Goal: Transaction & Acquisition: Purchase product/service

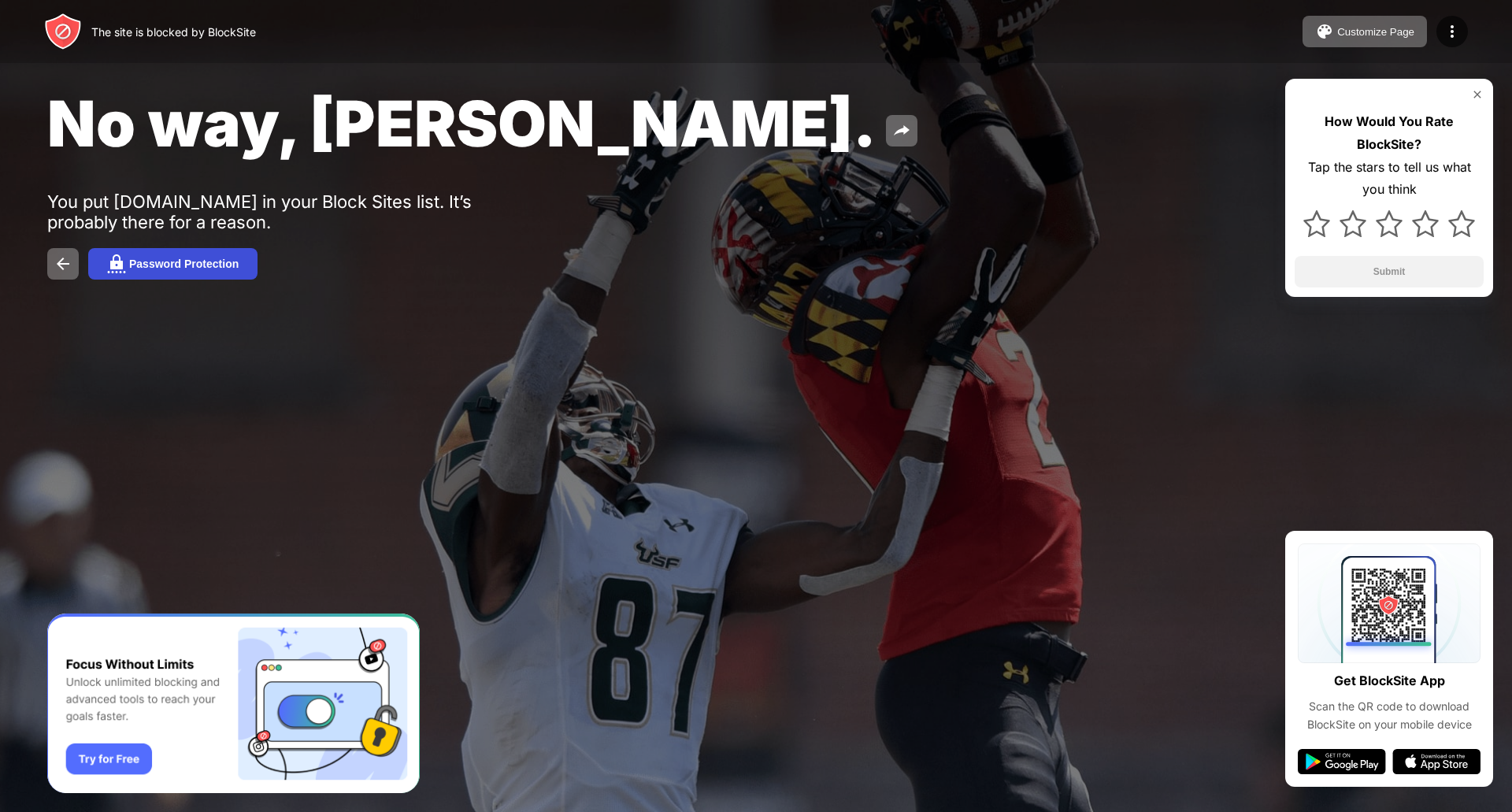
click at [167, 255] on button "Password Protection" at bounding box center [172, 264] width 169 height 32
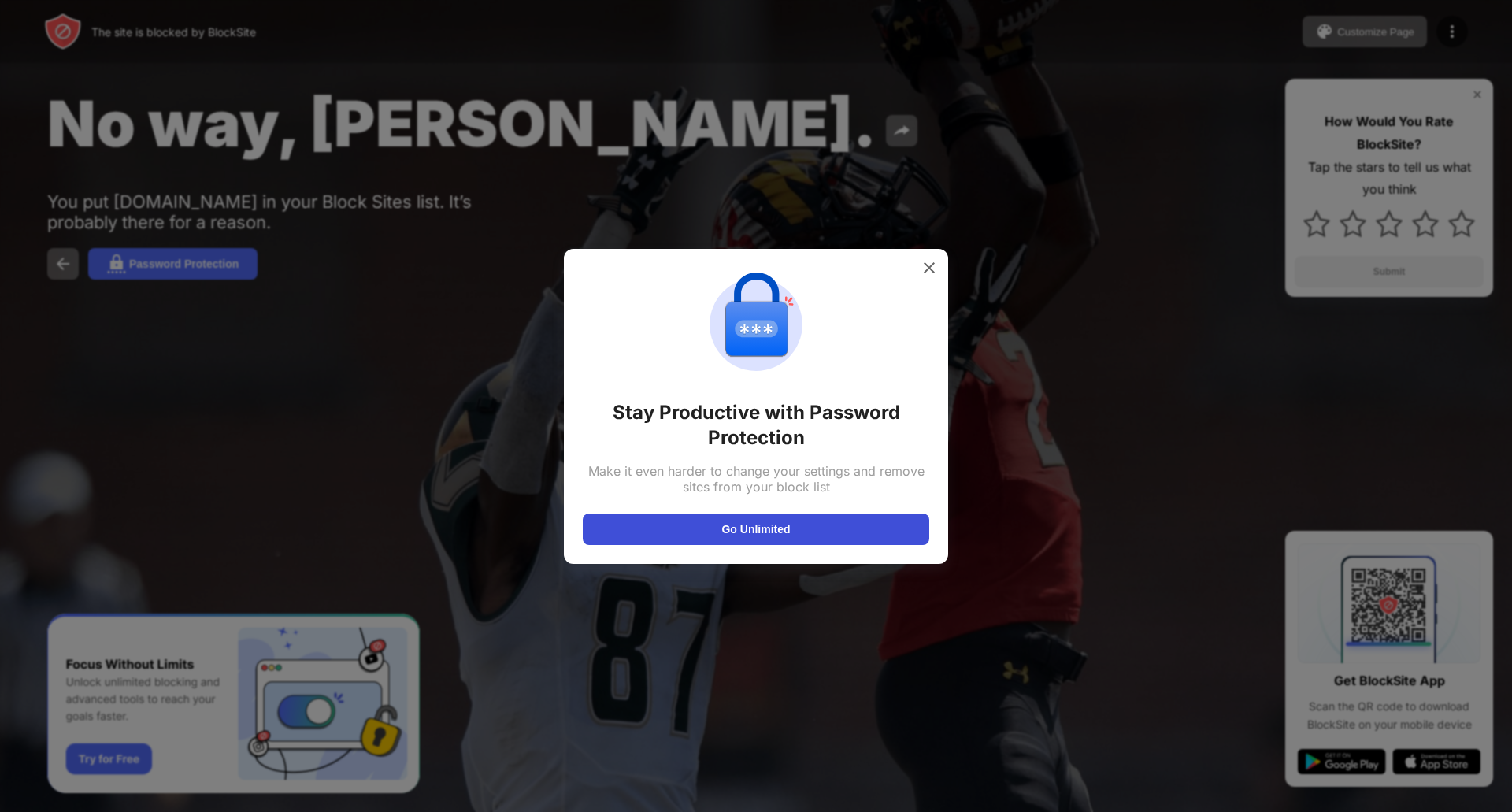
click at [767, 526] on button "Go Unlimited" at bounding box center [756, 530] width 347 height 32
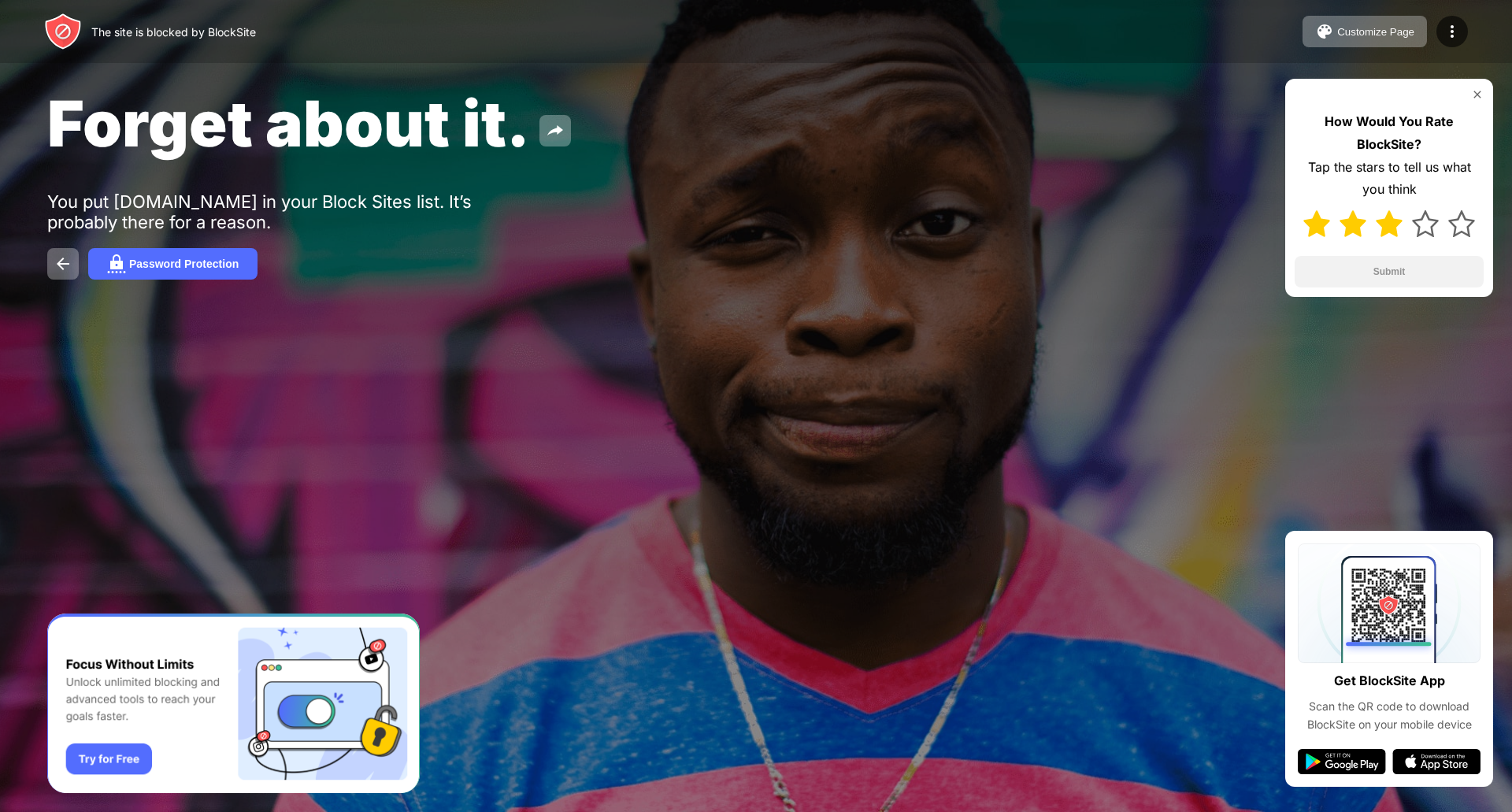
click at [1384, 234] on img at bounding box center [1389, 224] width 27 height 27
click at [1394, 267] on button "Submit" at bounding box center [1389, 272] width 189 height 32
